Goal: Check status: Check status

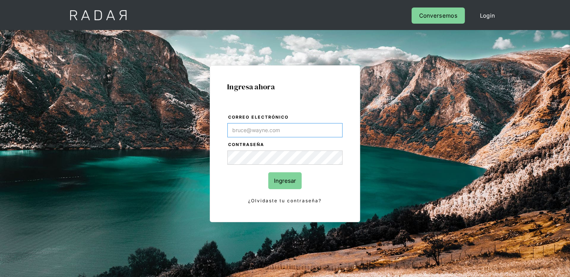
type input "[PERSON_NAME][EMAIL_ADDRESS][DOMAIN_NAME]"
click at [280, 182] on input "Ingresar" at bounding box center [284, 180] width 33 height 17
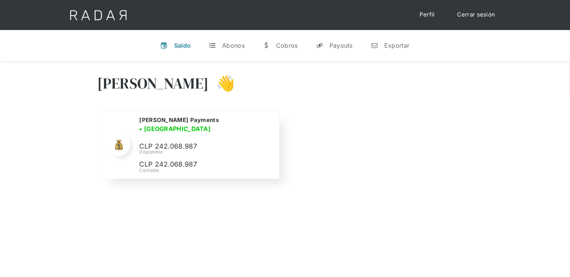
click at [0, 0] on div "Disponible" at bounding box center [0, 0] width 0 height 0
click at [0, 0] on p "CLP 242.068.987" at bounding box center [0, 0] width 0 height 0
copy p "242.068.987"
